Goal: Task Accomplishment & Management: Manage account settings

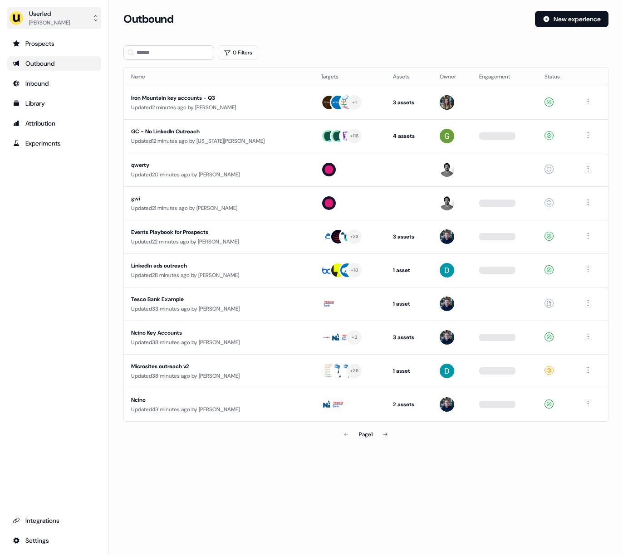
click at [75, 13] on button "Userled [PERSON_NAME]" at bounding box center [54, 18] width 94 height 22
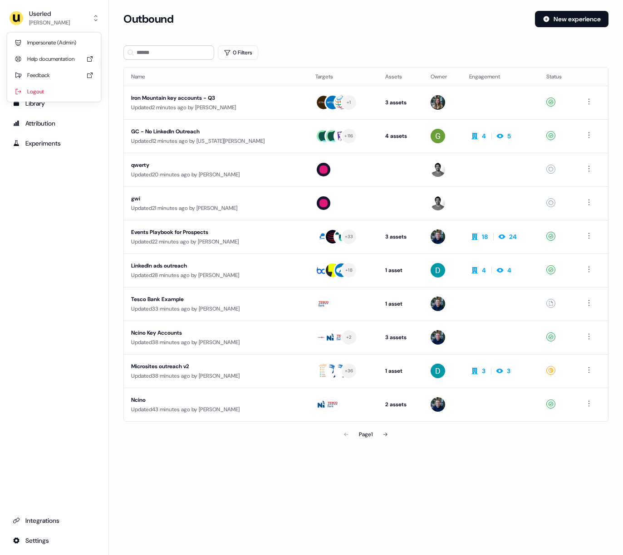
click at [175, 12] on div "Userled [PERSON_NAME] Impersonate (Admin) Help documentation Feedback Logout Pr…" at bounding box center [311, 277] width 623 height 555
click at [154, 20] on h3 "Outbound" at bounding box center [148, 19] width 50 height 14
click at [76, 14] on button "Userled [PERSON_NAME]" at bounding box center [54, 18] width 94 height 22
click at [78, 39] on div "Impersonate (Admin)" at bounding box center [54, 42] width 86 height 16
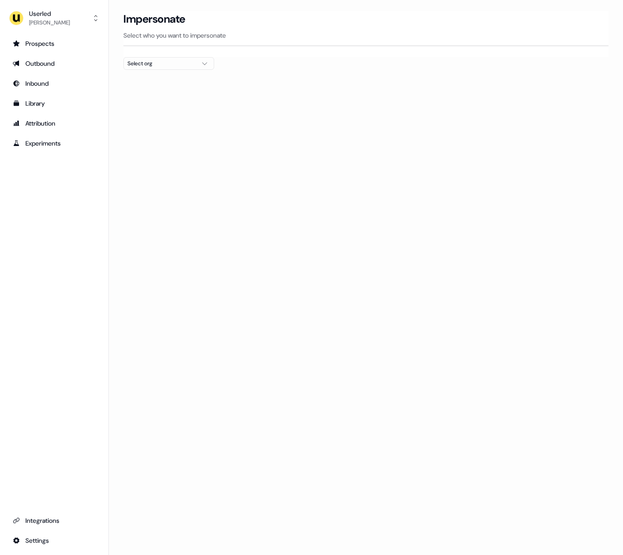
click at [181, 64] on div "Select org" at bounding box center [162, 63] width 68 height 9
type input "****"
click at [169, 100] on div "[PERSON_NAME] People" at bounding box center [169, 96] width 90 height 15
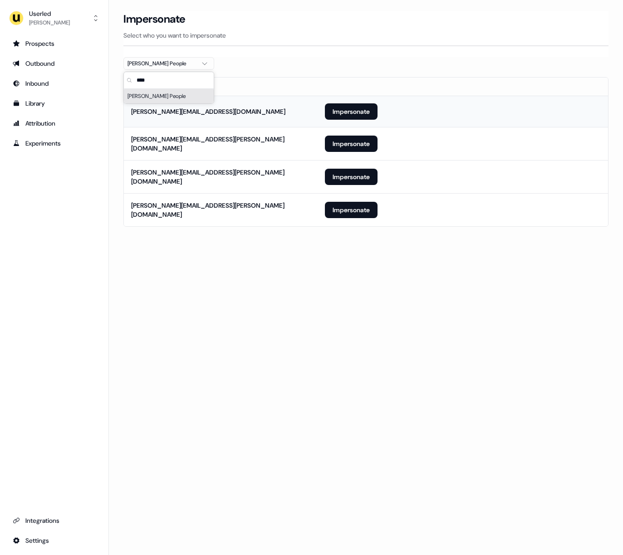
click at [249, 102] on td "[PERSON_NAME][EMAIL_ADDRESS][DOMAIN_NAME]" at bounding box center [221, 111] width 194 height 31
click at [349, 110] on button "Impersonate" at bounding box center [351, 111] width 53 height 16
